Goal: Task Accomplishment & Management: Use online tool/utility

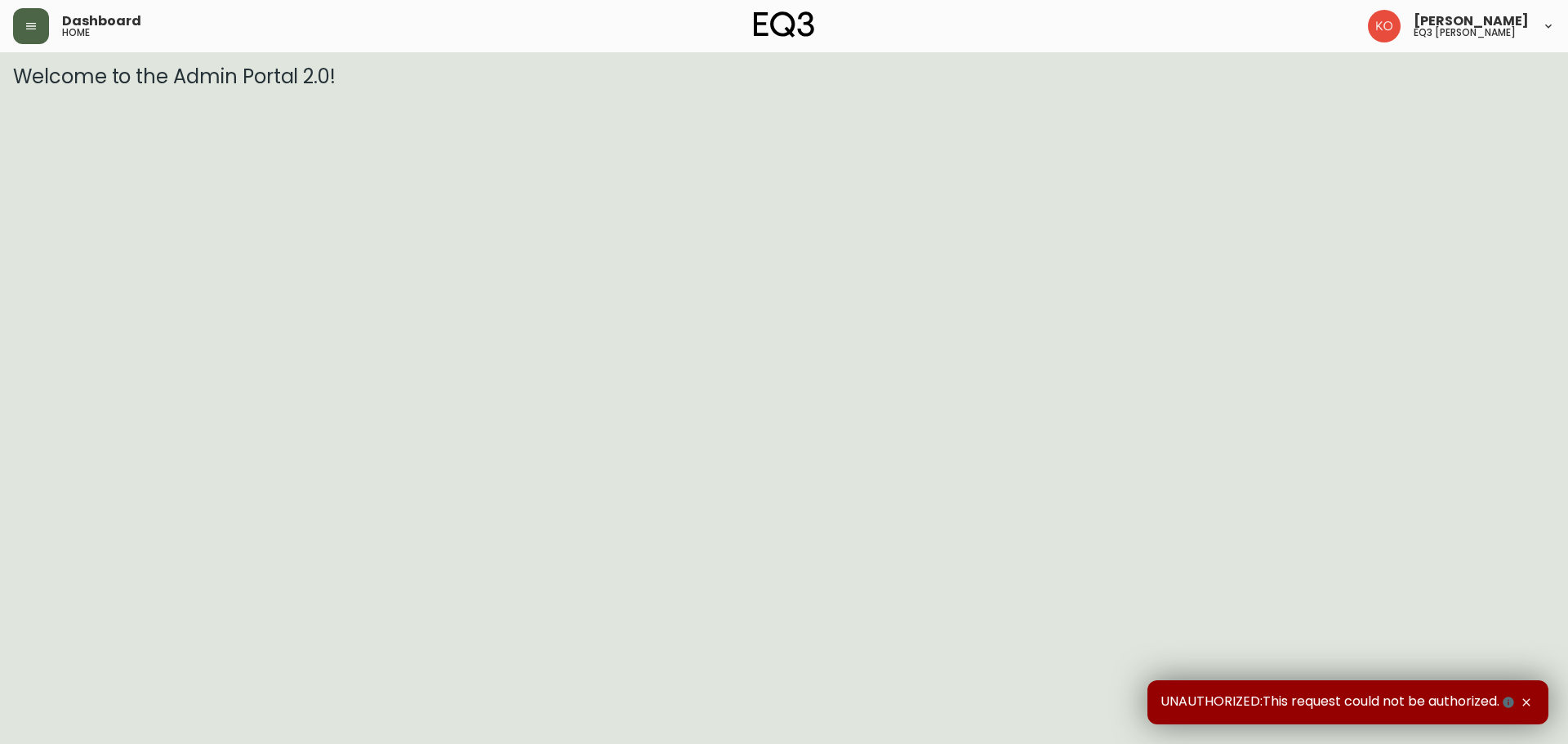
click at [35, 33] on button "button" at bounding box center [31, 26] width 36 height 36
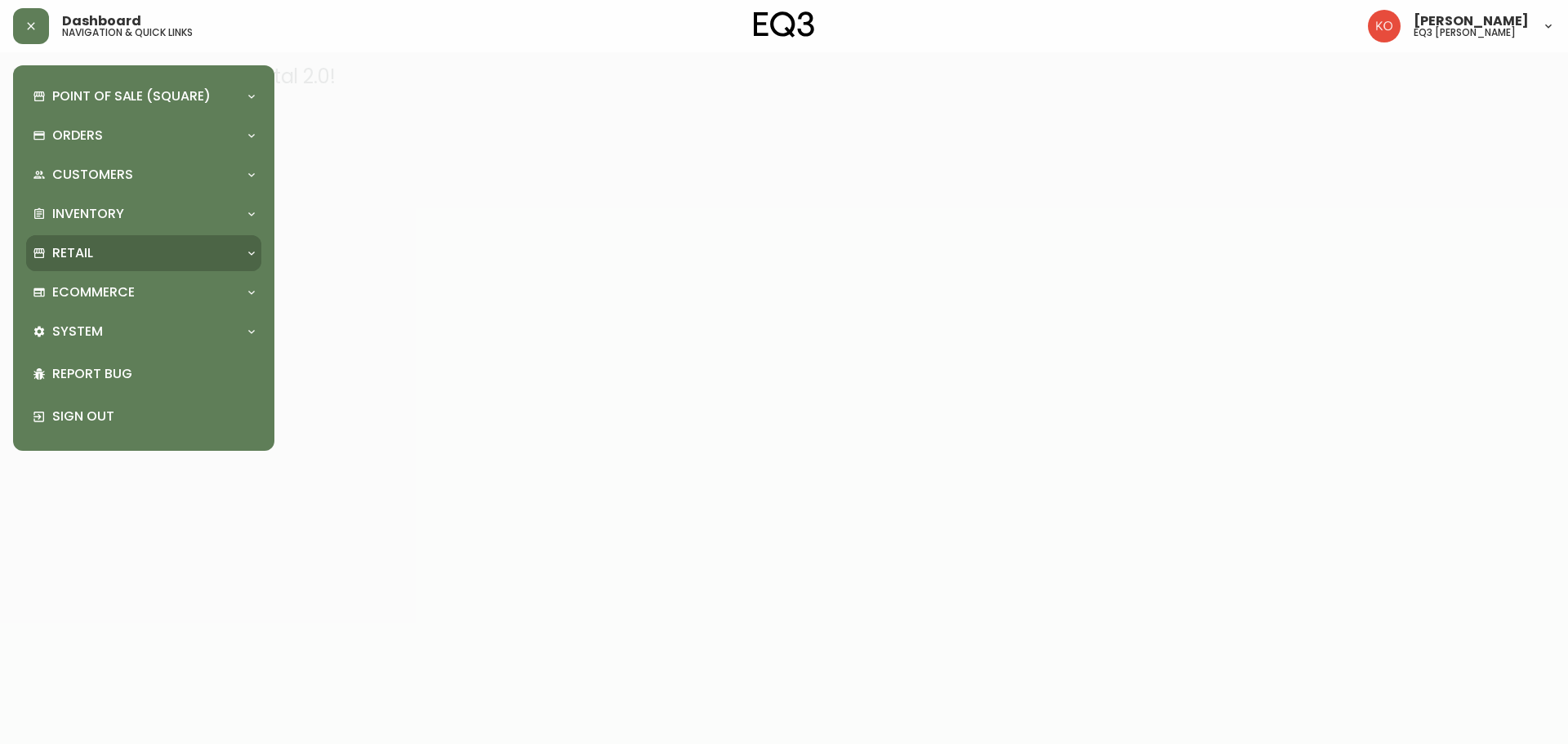
click at [158, 254] on div "Retail" at bounding box center [135, 254] width 206 height 18
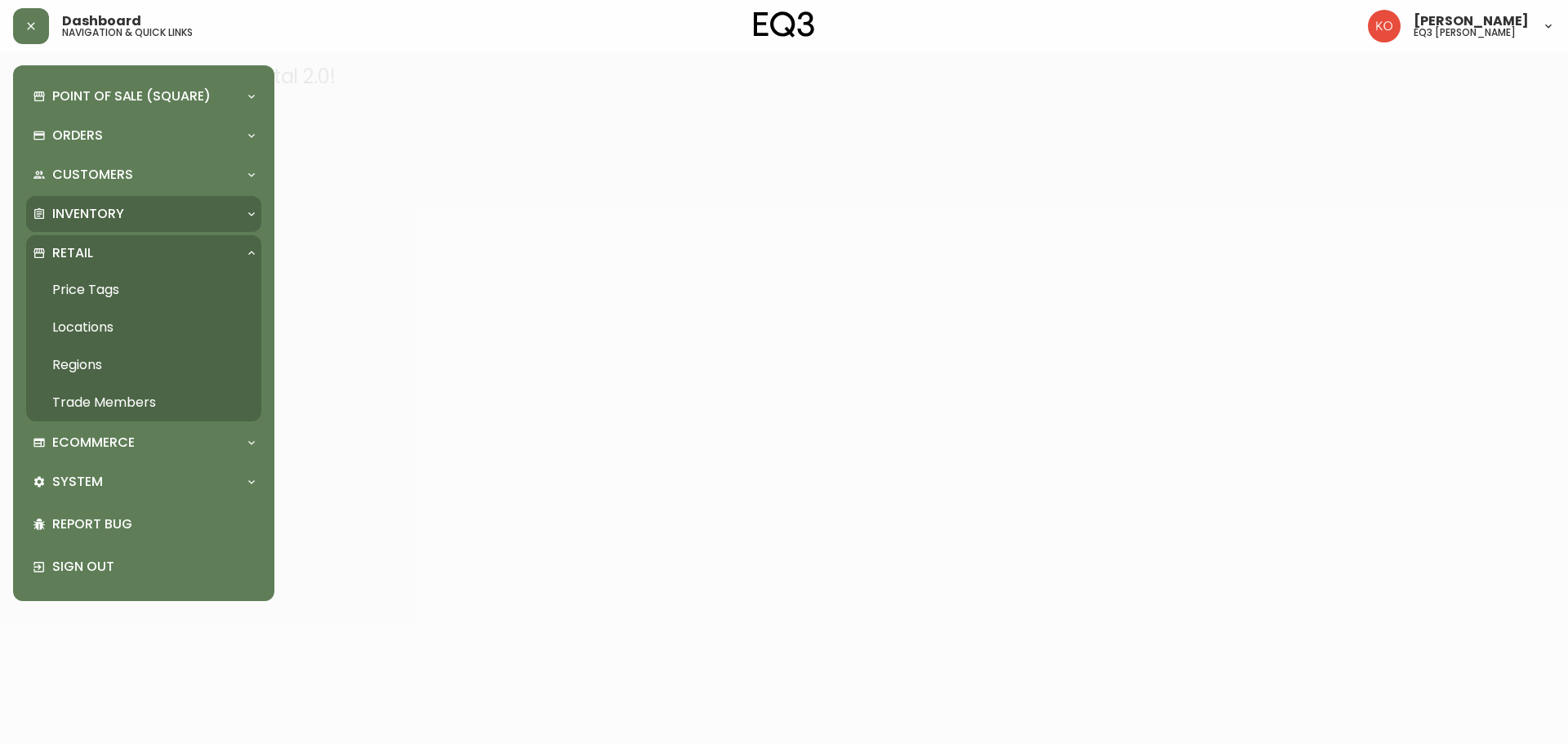
click at [174, 223] on div "Inventory" at bounding box center [135, 214] width 206 height 18
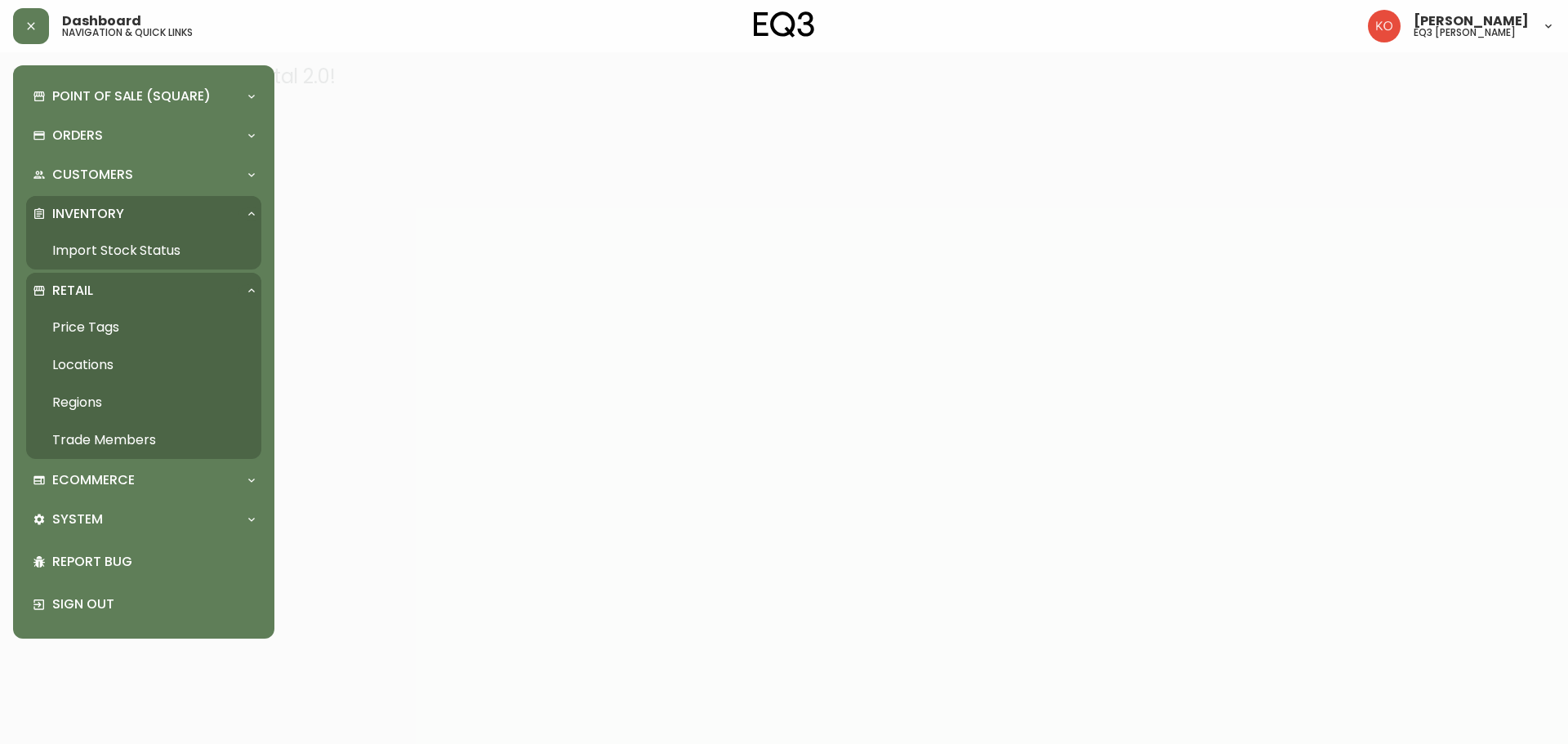
click at [164, 244] on link "Import Stock Status" at bounding box center [143, 250] width 235 height 38
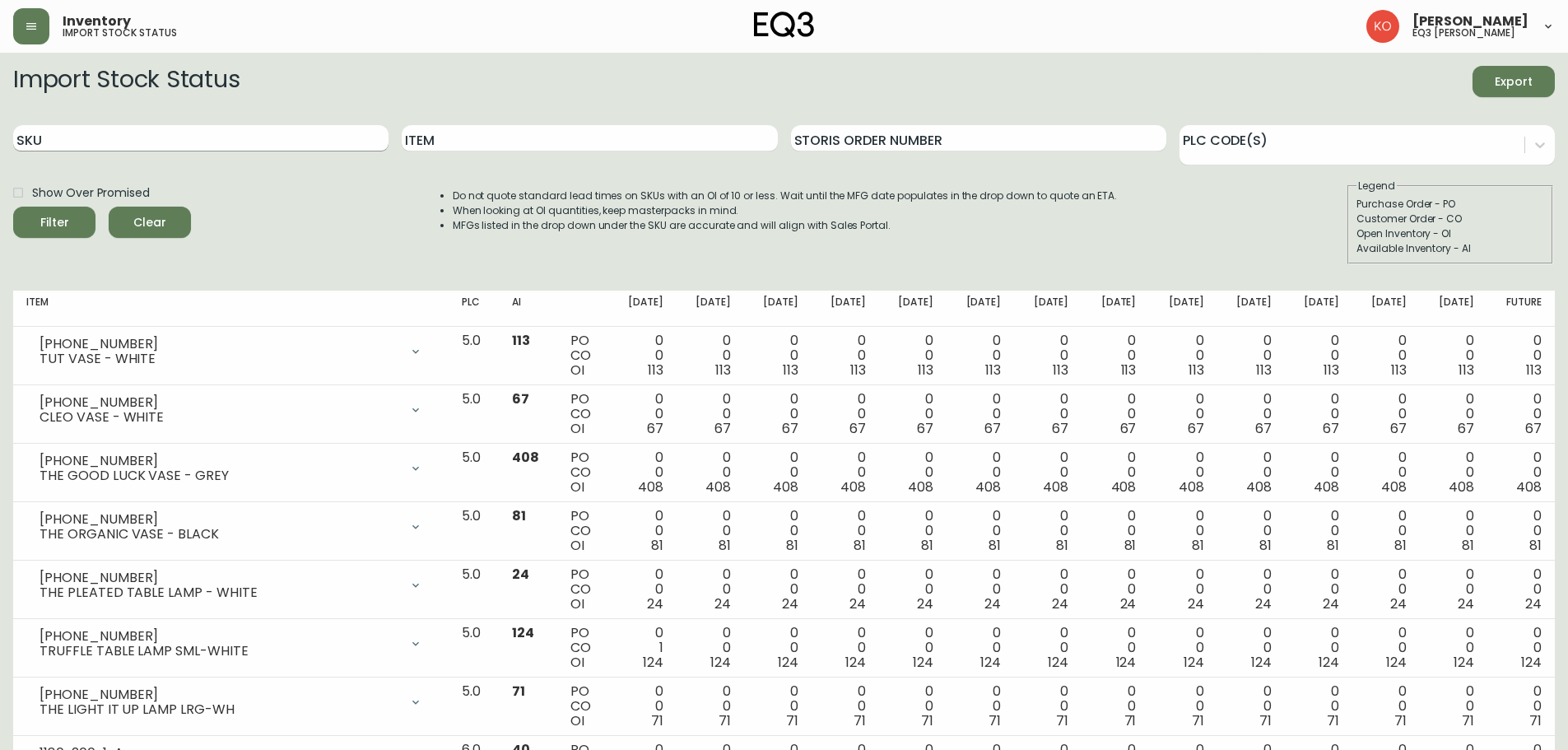
click at [270, 140] on input "SKU" at bounding box center [201, 138] width 375 height 26
type input "[PHONE_NUMBER]"
click at [13, 207] on button "Filter" at bounding box center [55, 222] width 82 height 31
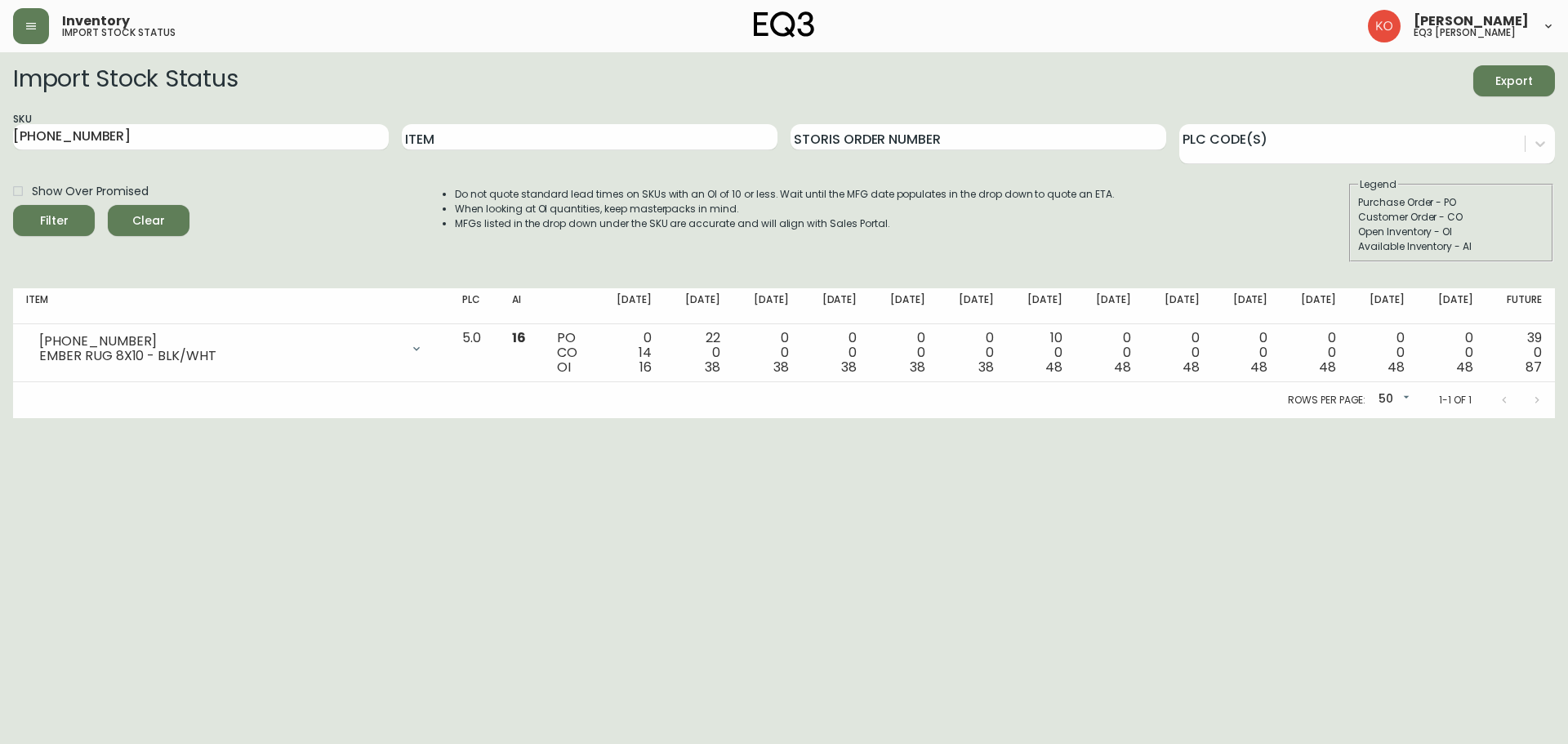
click at [1106, 82] on div "Import Stock Status Export" at bounding box center [784, 80] width 1542 height 31
